Goal: Find specific page/section: Find specific page/section

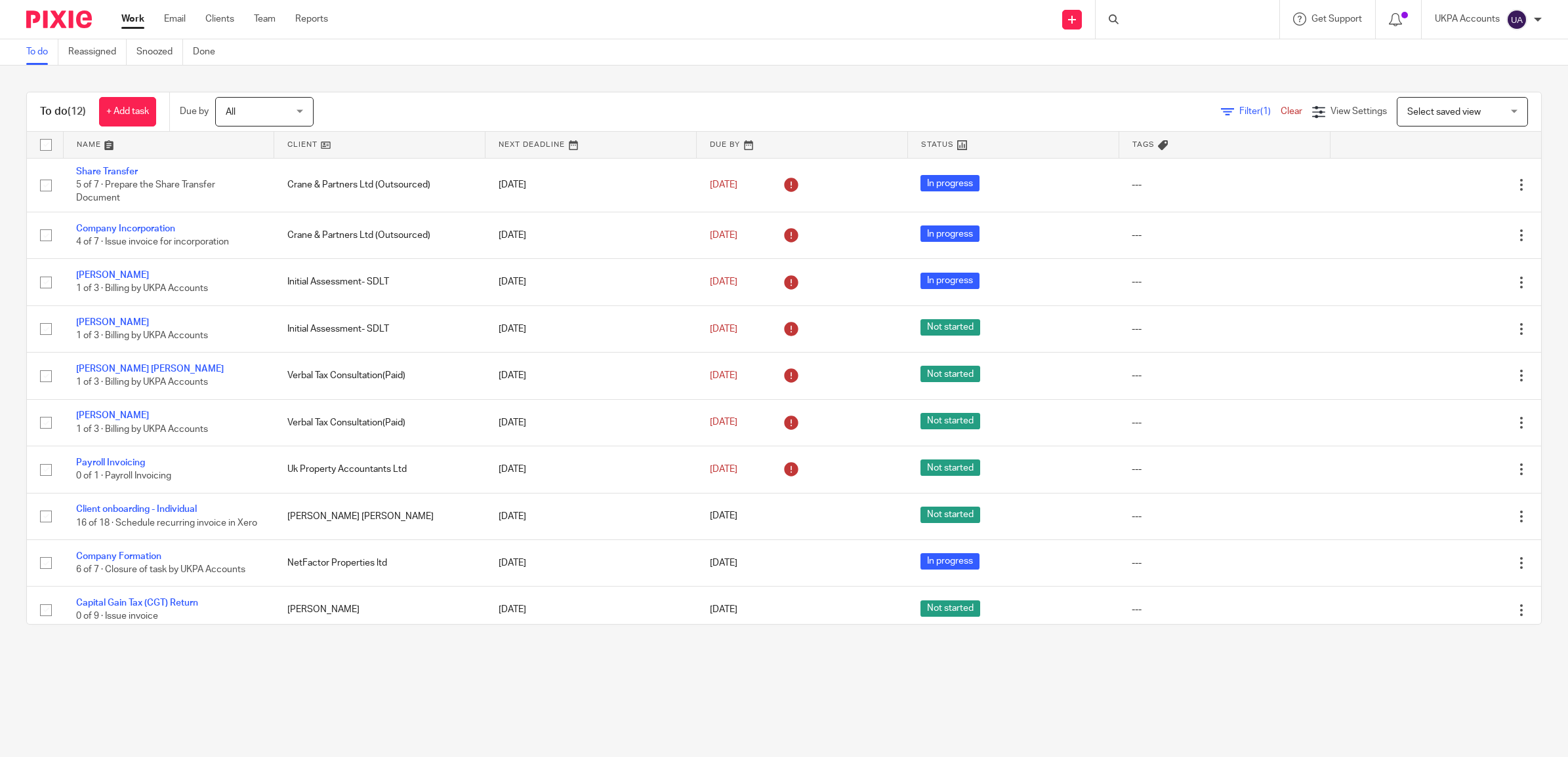
click at [1149, 28] on div at bounding box center [1187, 19] width 184 height 39
click at [1154, 21] on div at bounding box center [1187, 19] width 184 height 39
click at [1129, 11] on div at bounding box center [1187, 19] width 184 height 39
click at [1113, 21] on icon at bounding box center [1113, 19] width 10 height 10
click at [1160, 21] on div at bounding box center [1187, 19] width 184 height 39
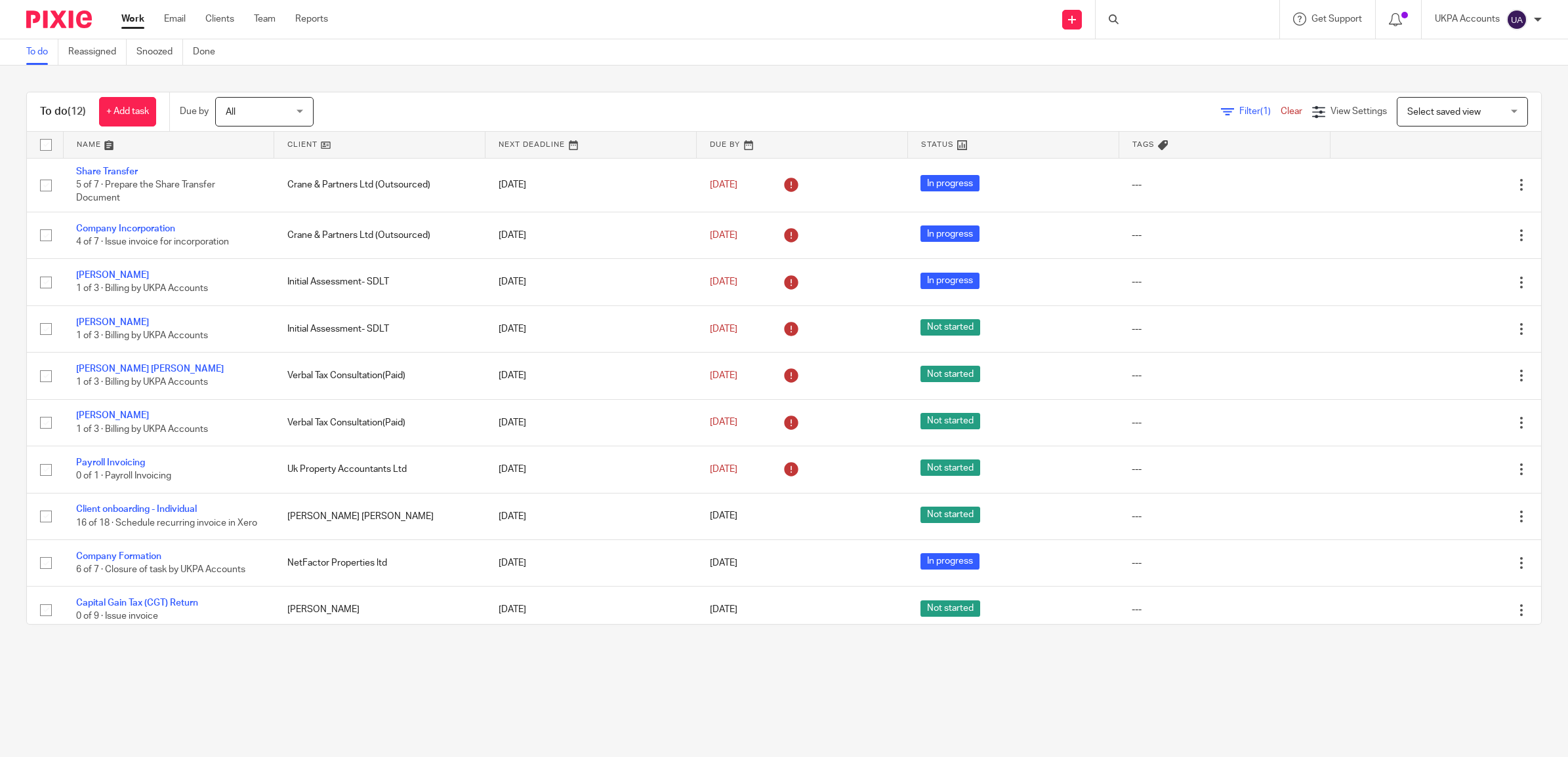
click at [1160, 21] on div at bounding box center [1187, 19] width 184 height 39
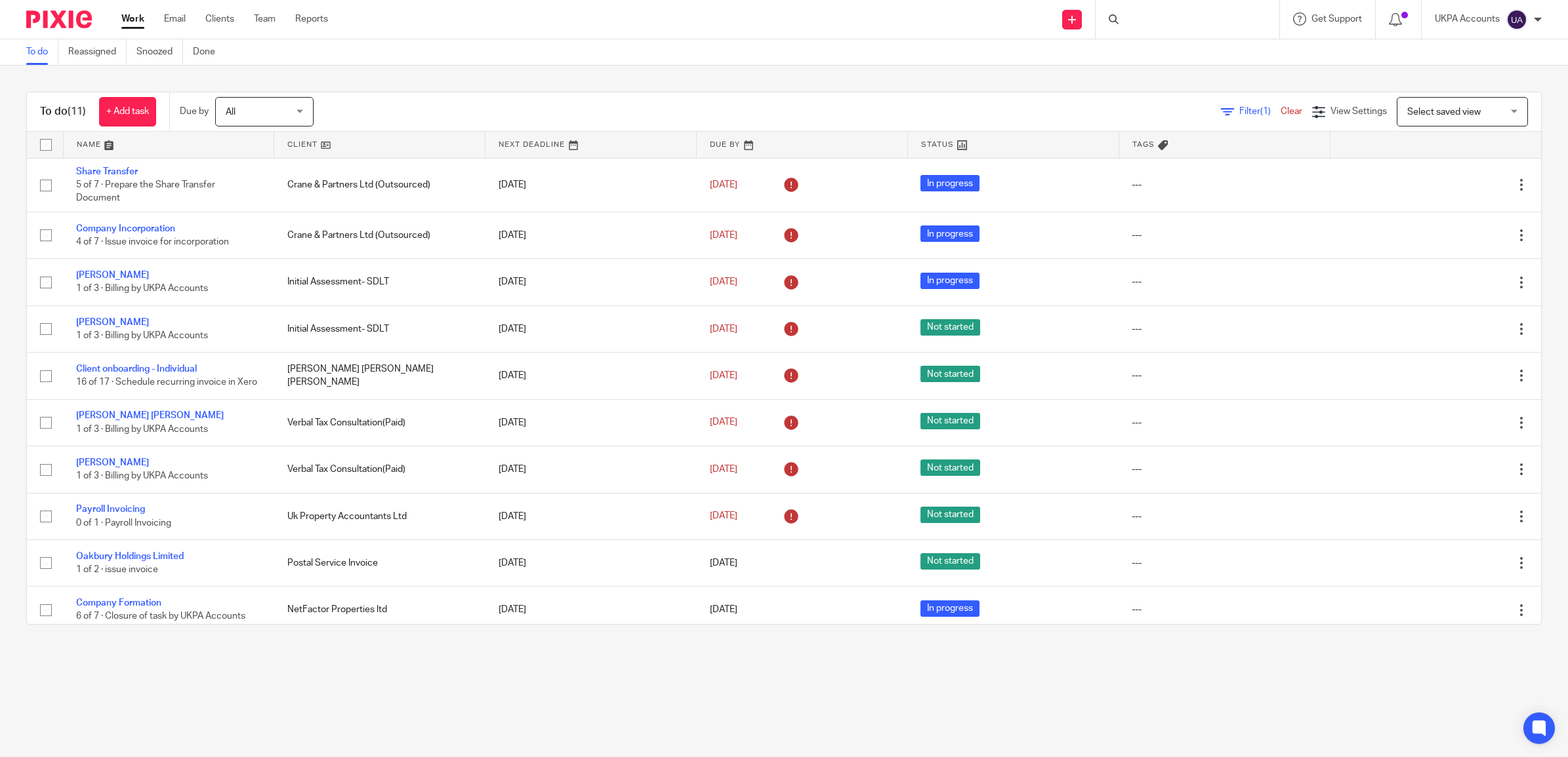
click at [1112, 23] on icon at bounding box center [1113, 19] width 10 height 10
click at [1109, 27] on div at bounding box center [1187, 19] width 184 height 39
click at [1138, 21] on input "Search" at bounding box center [1180, 21] width 118 height 11
paste input "Property Sourced Ltd"
type input "Property Sourced Ltd"
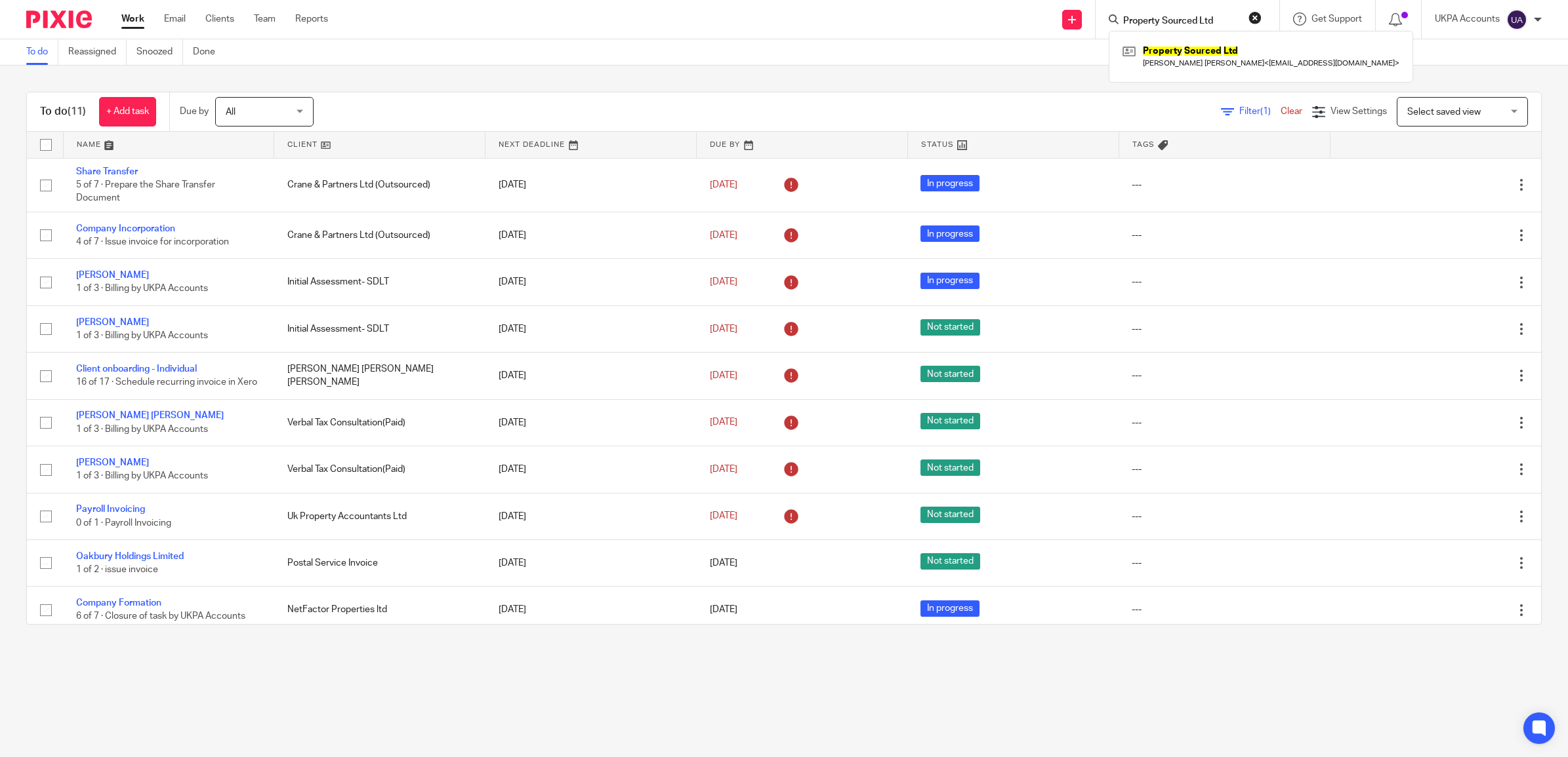
click button "submit" at bounding box center [0, 0] width 0 height 0
click at [1162, 46] on link at bounding box center [1261, 56] width 283 height 30
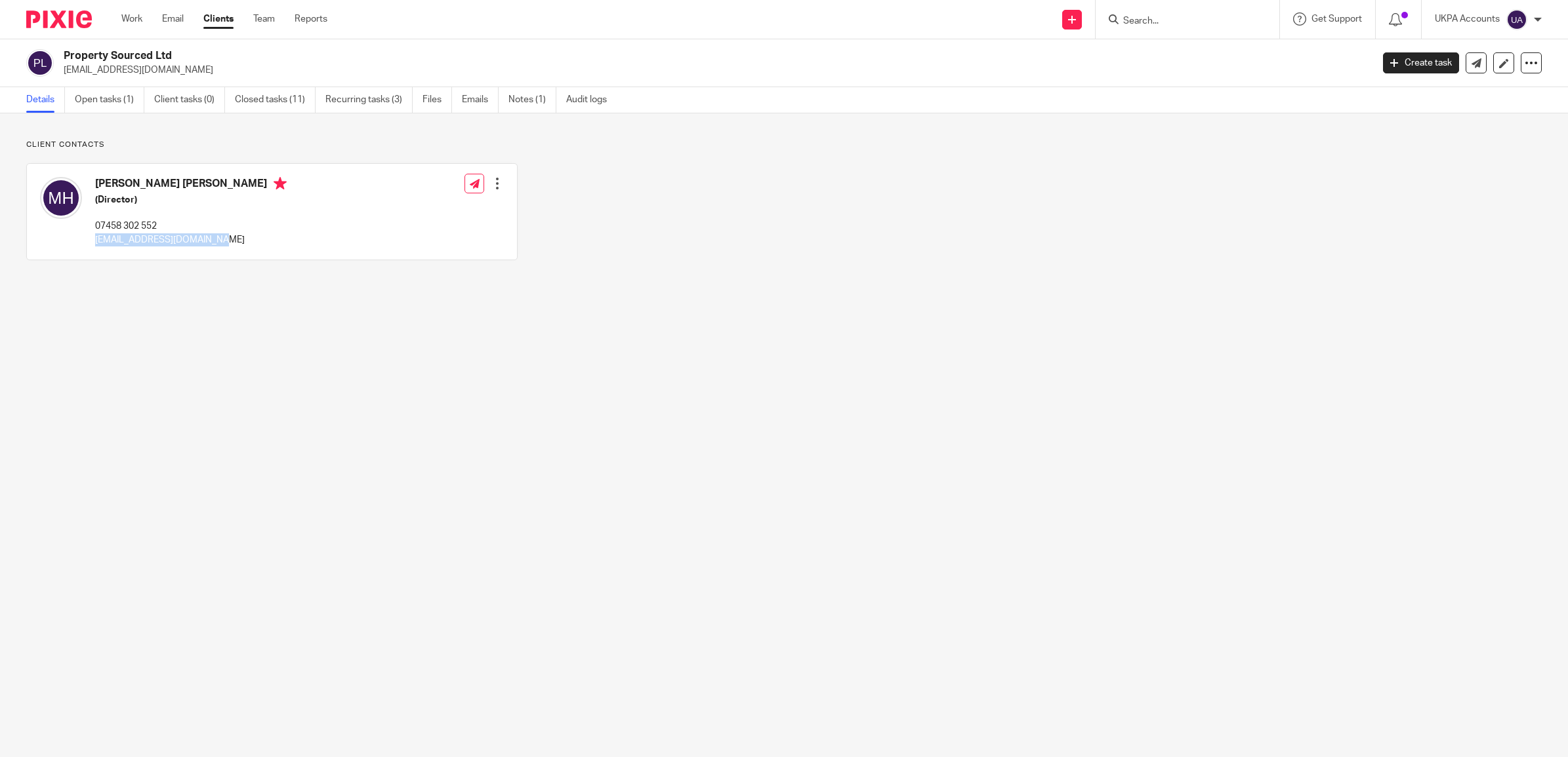
drag, startPoint x: 243, startPoint y: 240, endPoint x: 97, endPoint y: 243, distance: 146.0
click at [97, 243] on div "Mary Emmanuelle Harvey (Director) 07458 302 552 maryemmanuelle1@yahoo.com Edit …" at bounding box center [271, 212] width 490 height 96
copy p "[EMAIL_ADDRESS][DOMAIN_NAME]"
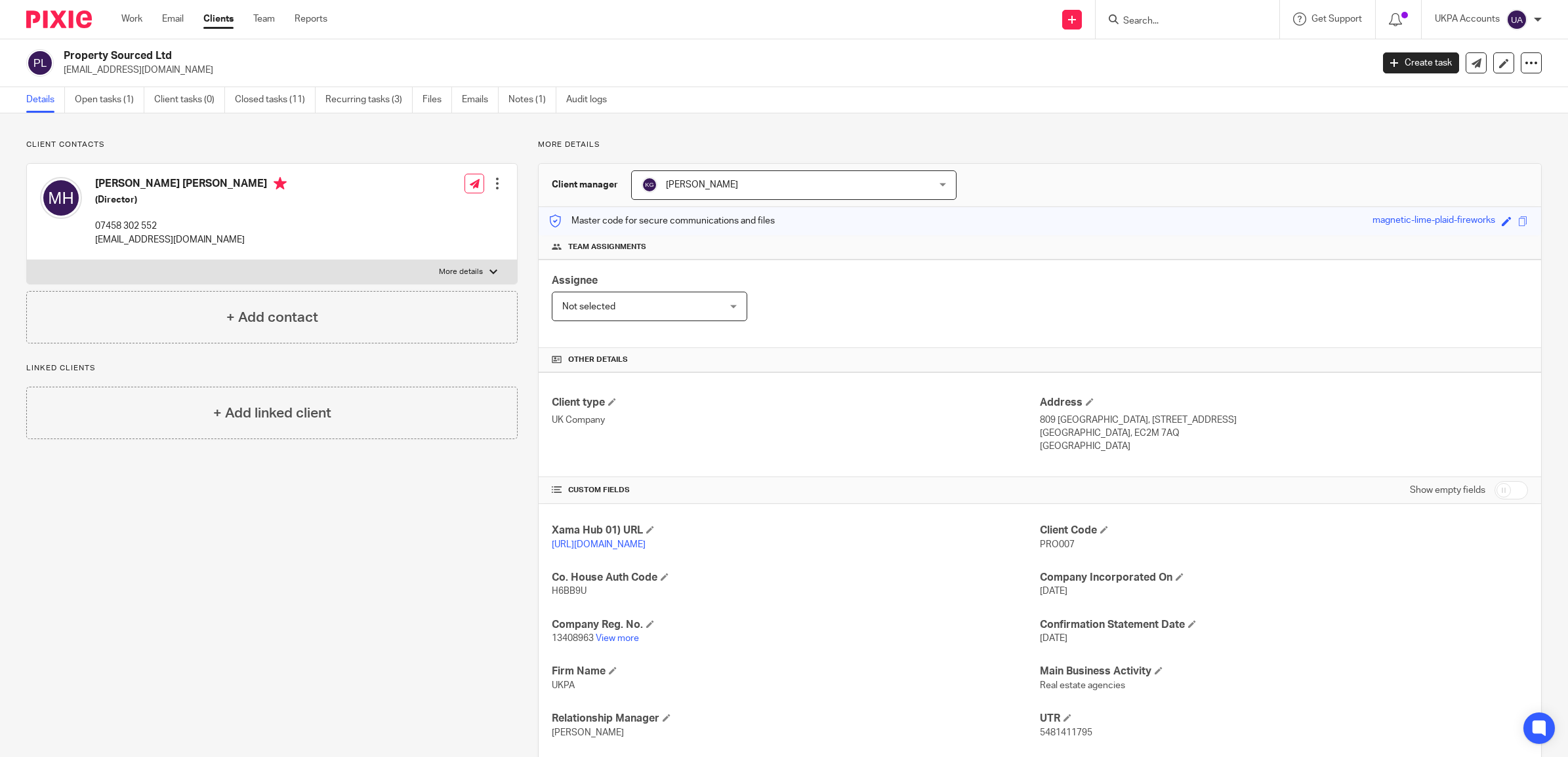
click at [1170, 20] on input "Search" at bounding box center [1180, 21] width 118 height 11
paste input "MCK Hallidays Limited"
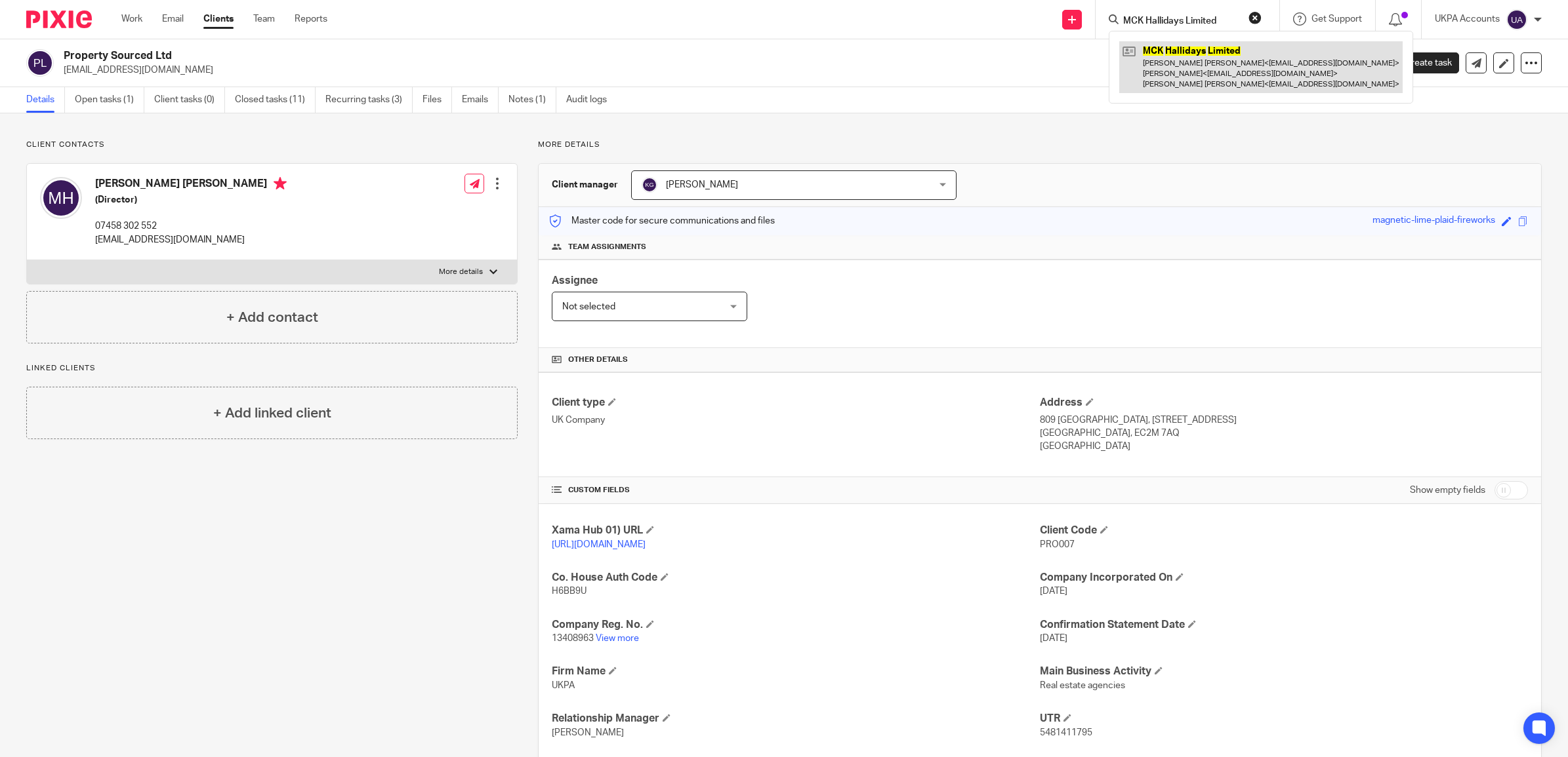
type input "MCK Hallidays Limited"
click at [1168, 68] on link at bounding box center [1261, 67] width 283 height 52
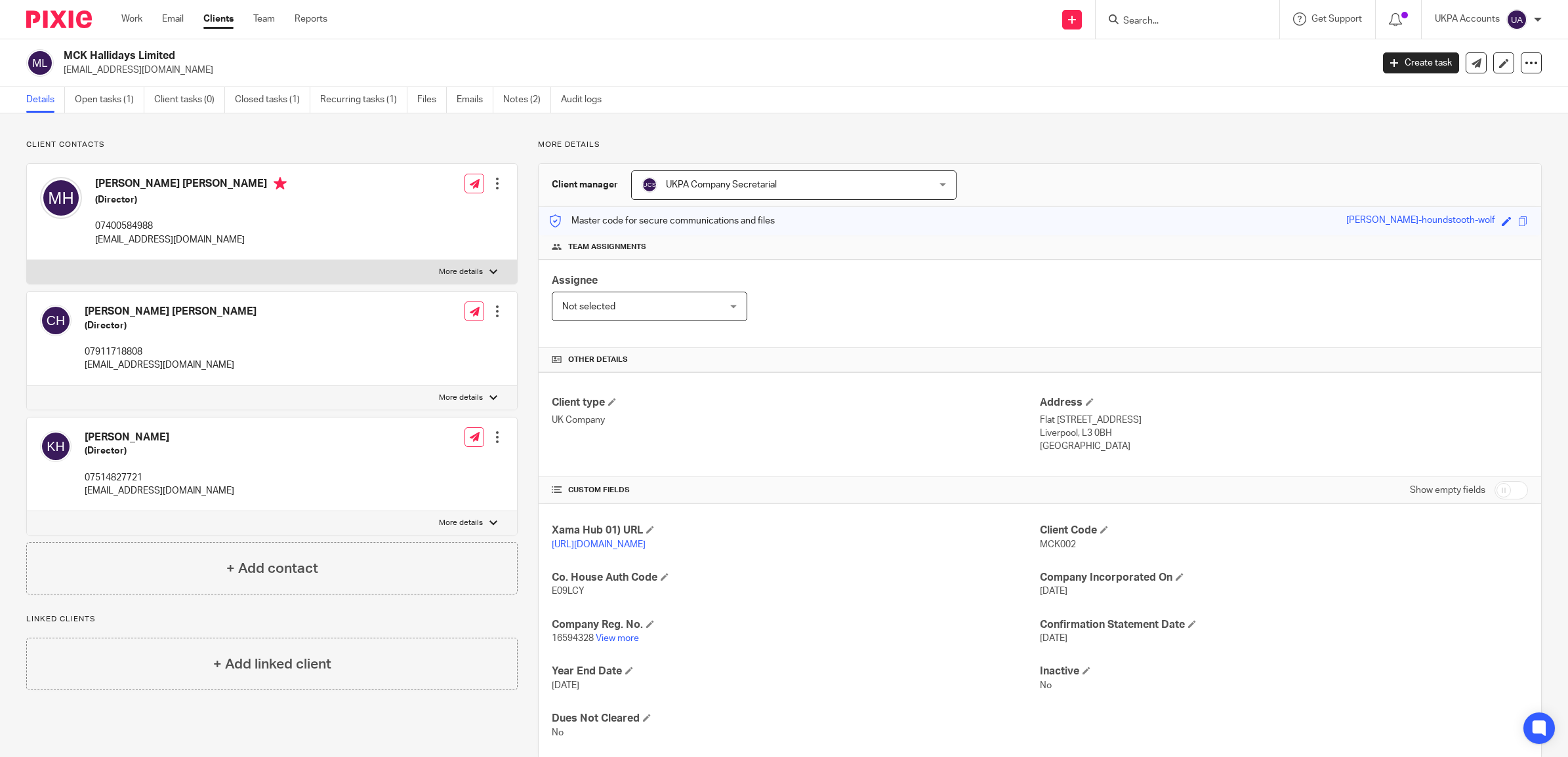
click at [1179, 21] on input "Search" at bounding box center [1180, 21] width 118 height 11
paste input "[PERSON_NAME] Ltd"
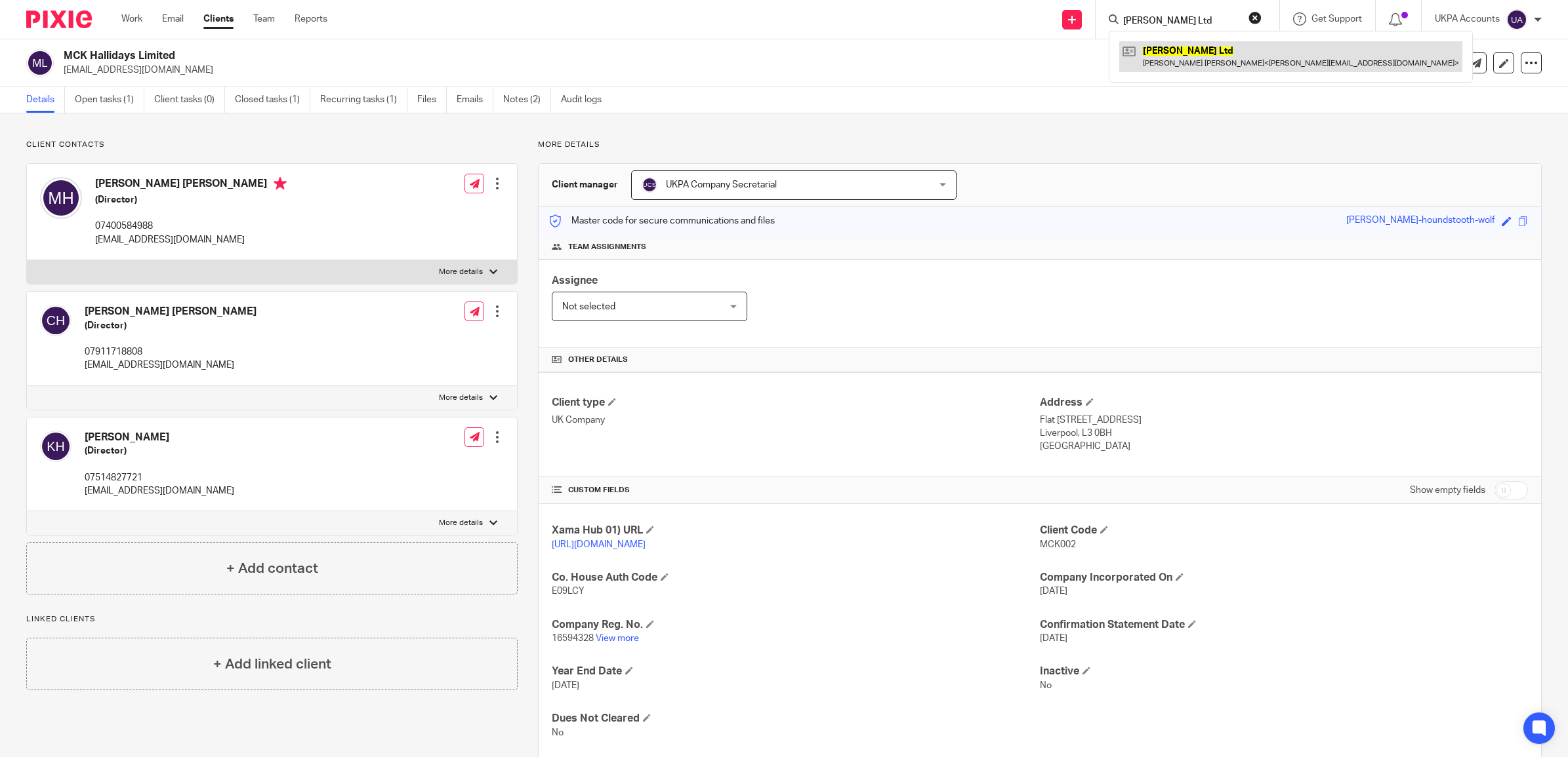
type input "[PERSON_NAME] Ltd"
click at [1168, 53] on link at bounding box center [1291, 56] width 343 height 30
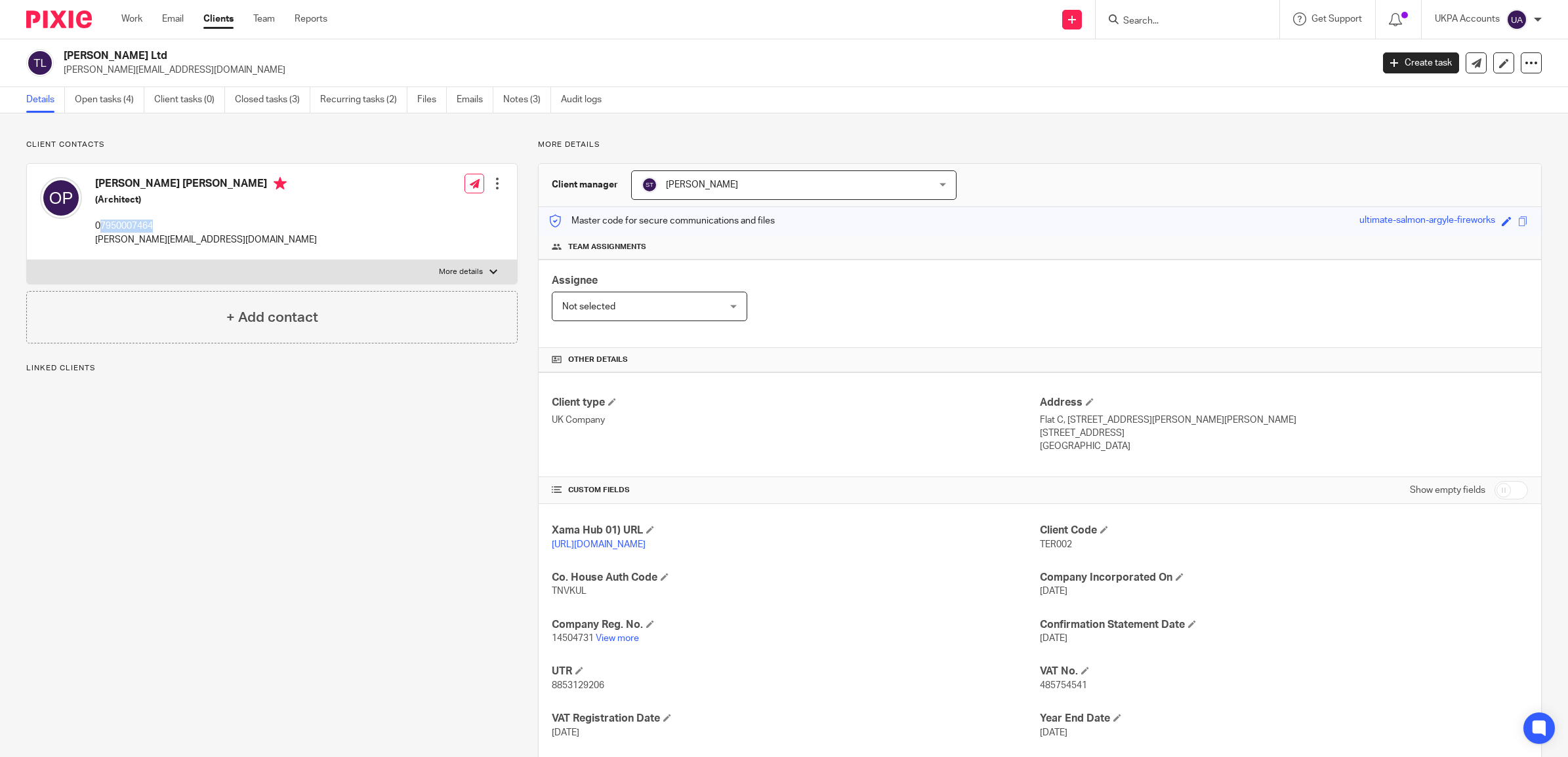
drag, startPoint x: 135, startPoint y: 51, endPoint x: 62, endPoint y: 51, distance: 73.0
click at [62, 51] on div "[PERSON_NAME] Ltd [PERSON_NAME][EMAIL_ADDRESS][DOMAIN_NAME]" at bounding box center [694, 63] width 1337 height 27
copy h2 "[PERSON_NAME] Ltd"
